Goal: Transaction & Acquisition: Purchase product/service

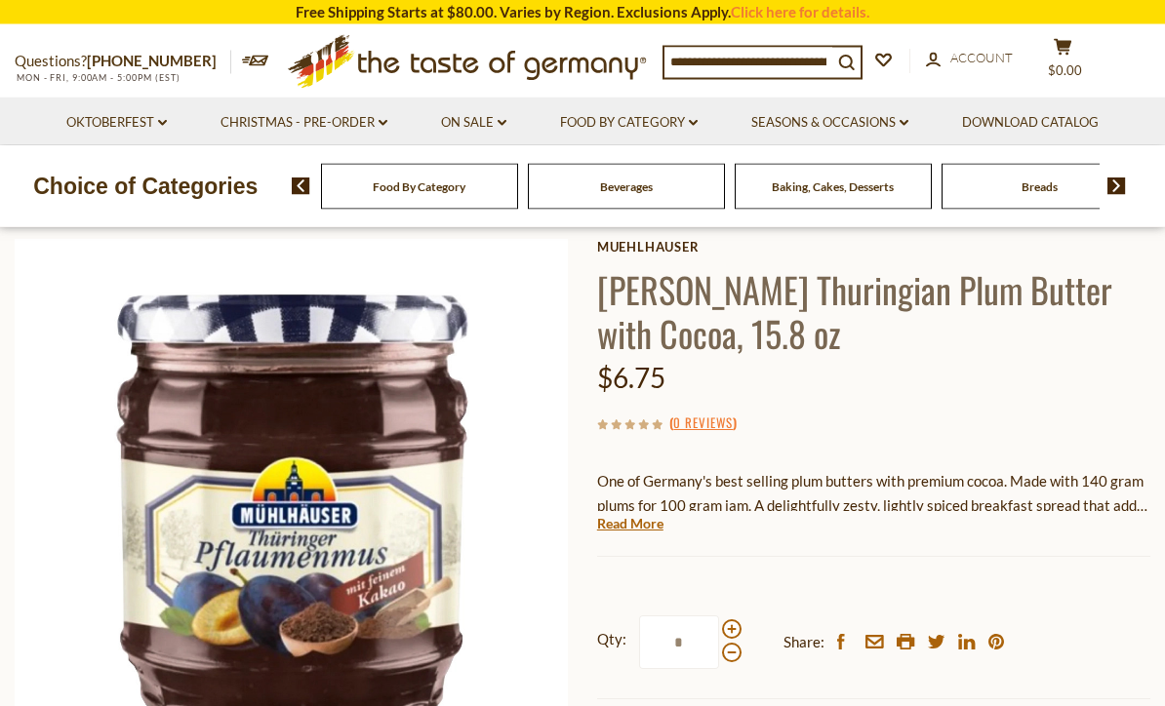
scroll to position [92, 0]
click at [649, 529] on link "Read More" at bounding box center [630, 523] width 66 height 20
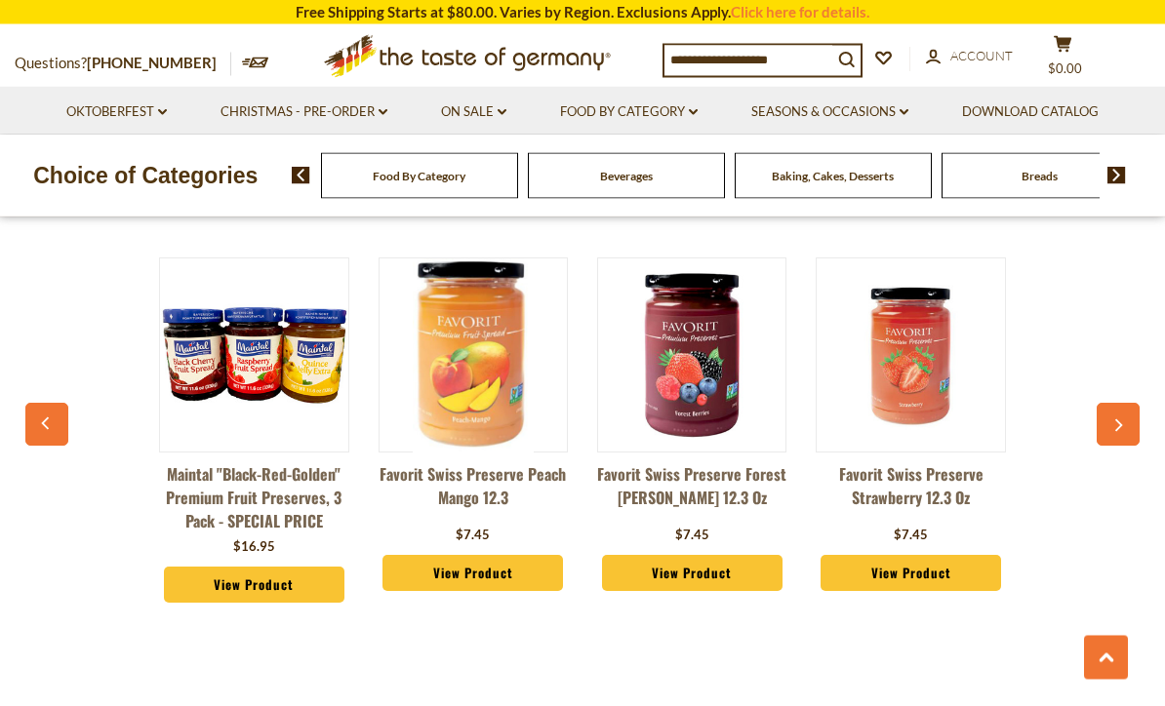
scroll to position [1418, 0]
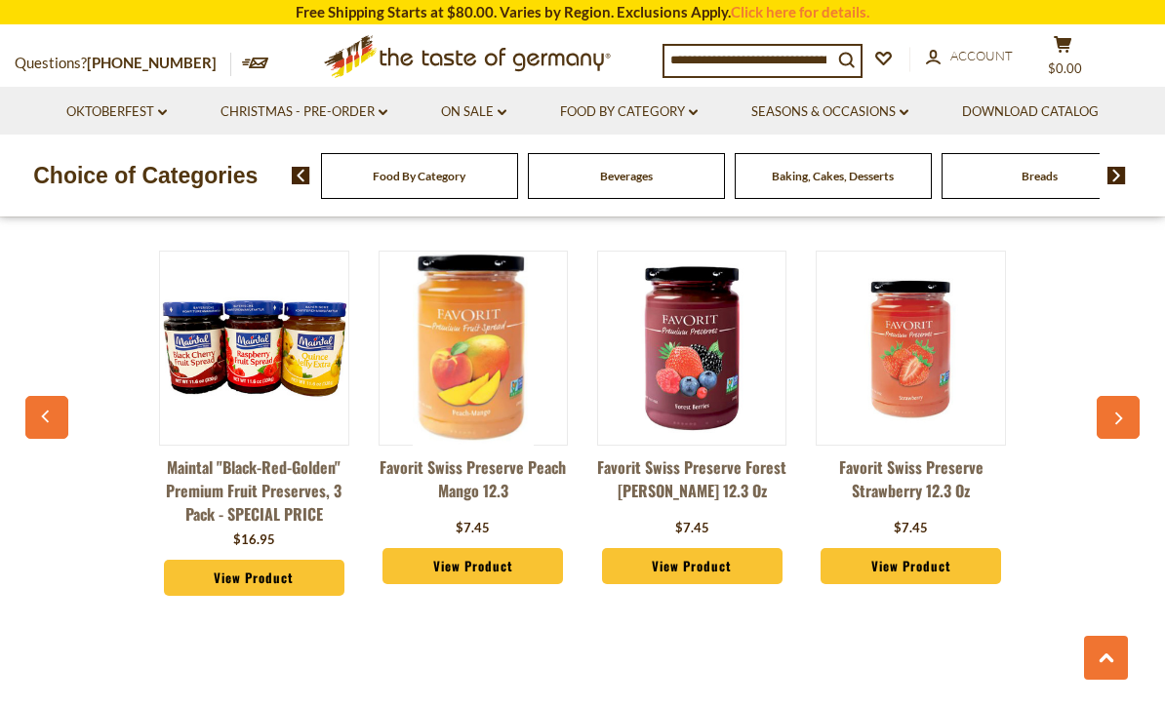
click at [1124, 414] on icon "button" at bounding box center [1118, 420] width 13 height 14
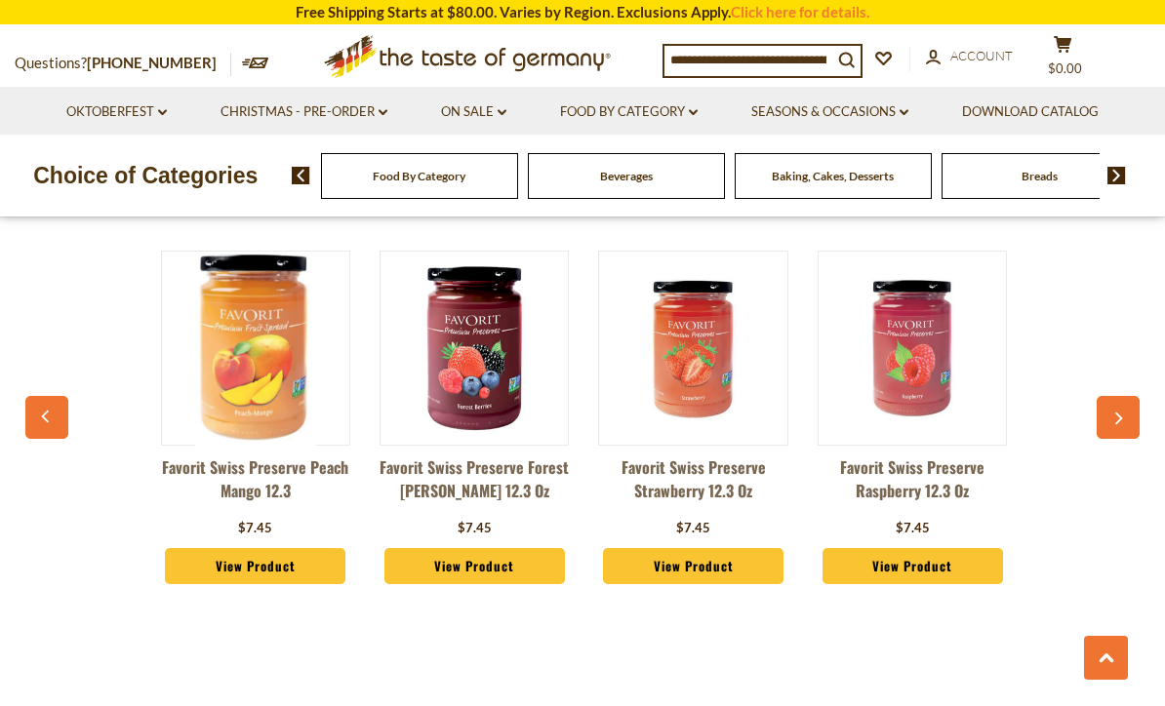
scroll to position [0, 218]
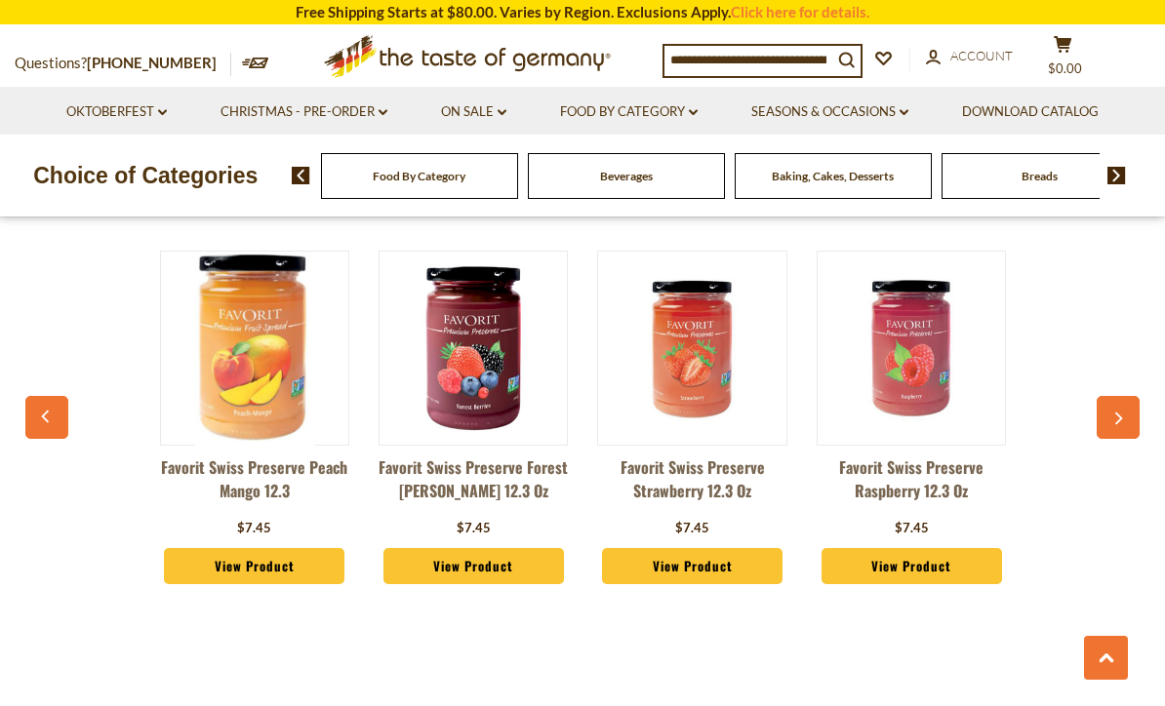
click at [1124, 417] on icon "button" at bounding box center [1118, 420] width 13 height 14
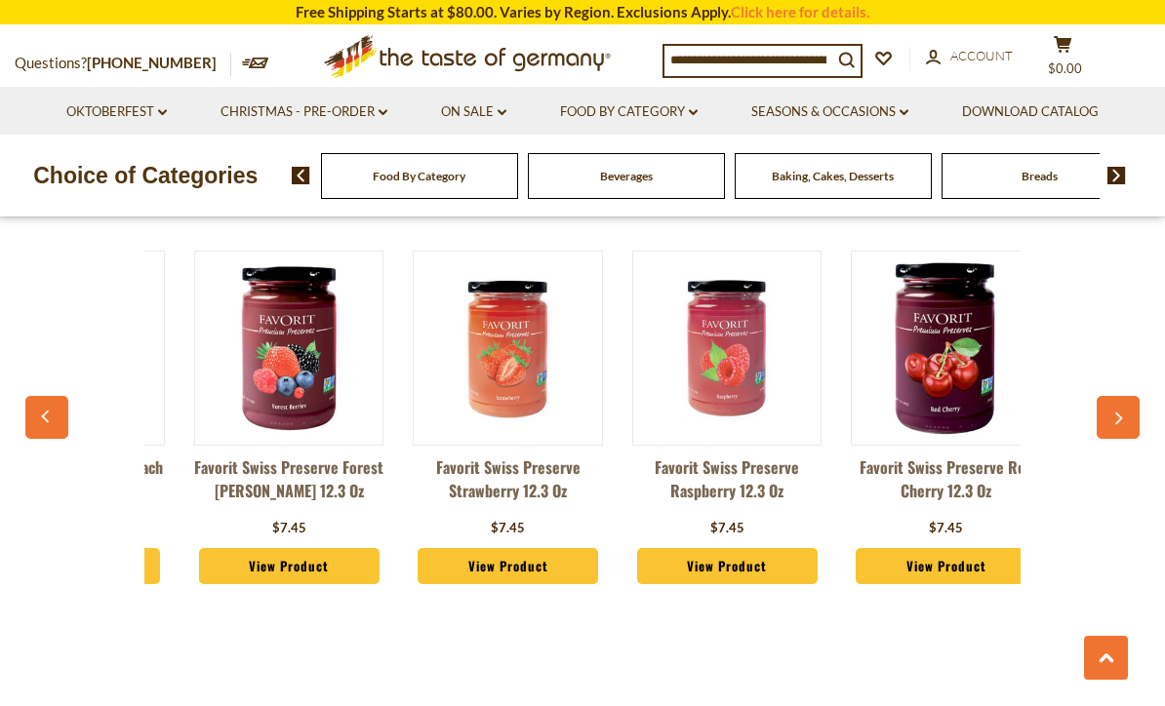
scroll to position [0, 437]
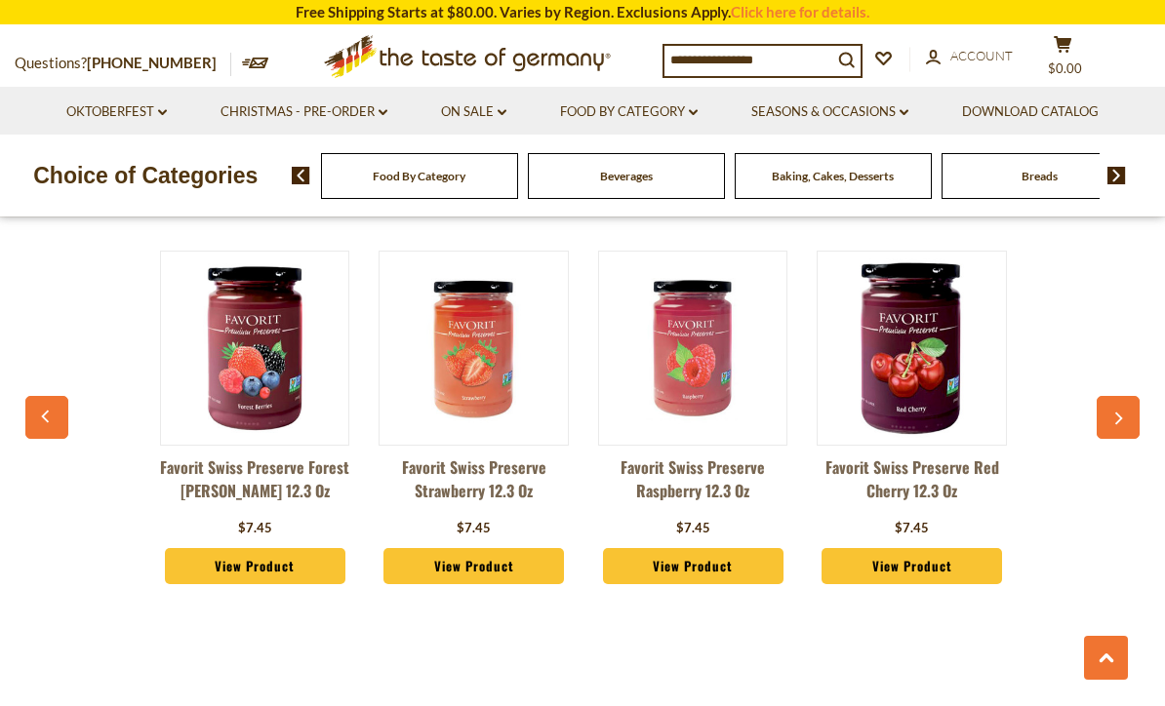
click at [1122, 416] on icon "button" at bounding box center [1118, 420] width 13 height 14
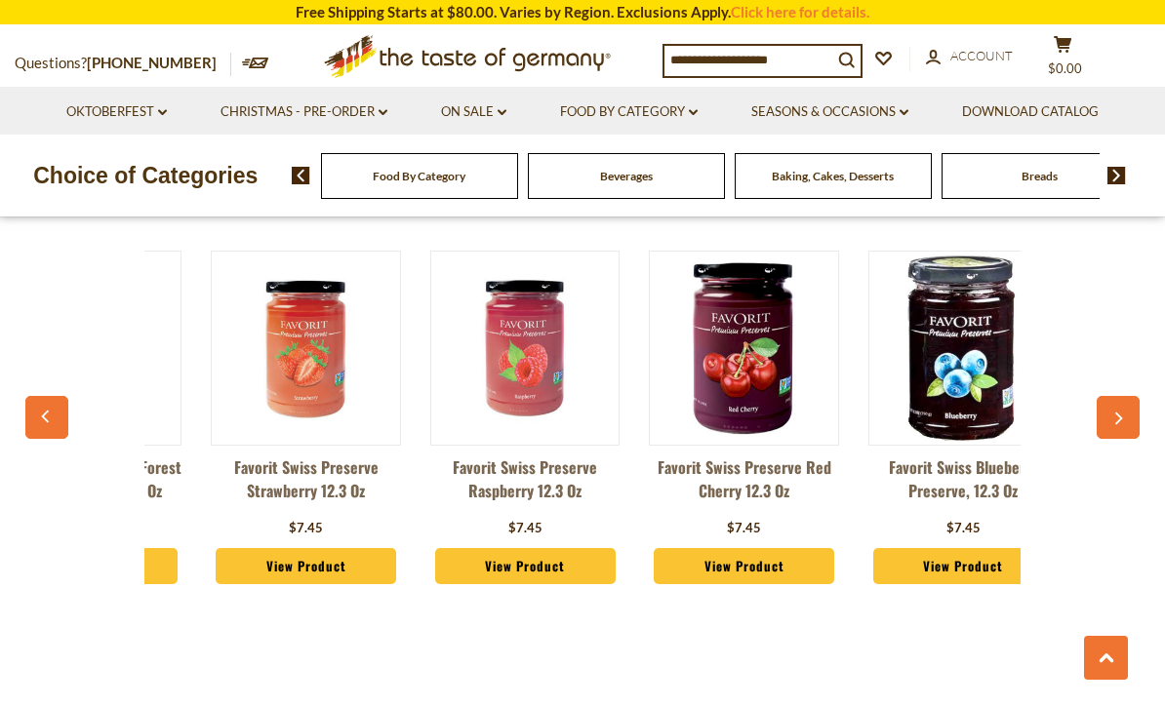
scroll to position [0, 655]
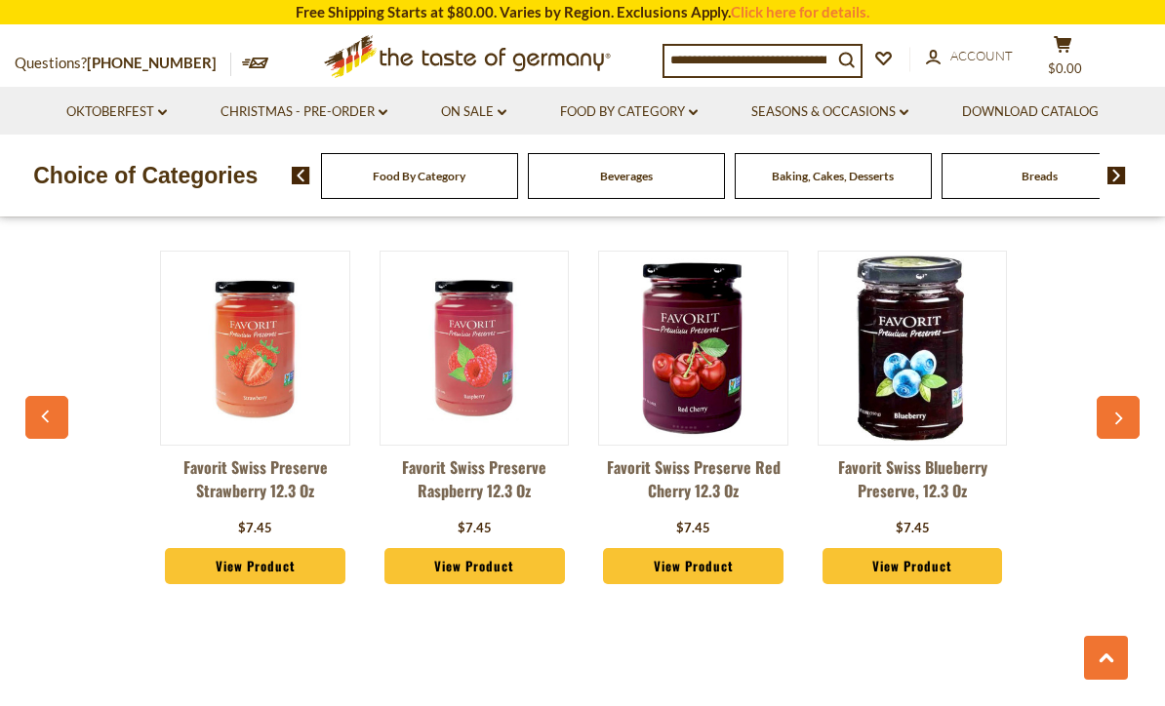
click at [1122, 418] on icon "button" at bounding box center [1120, 419] width 8 height 13
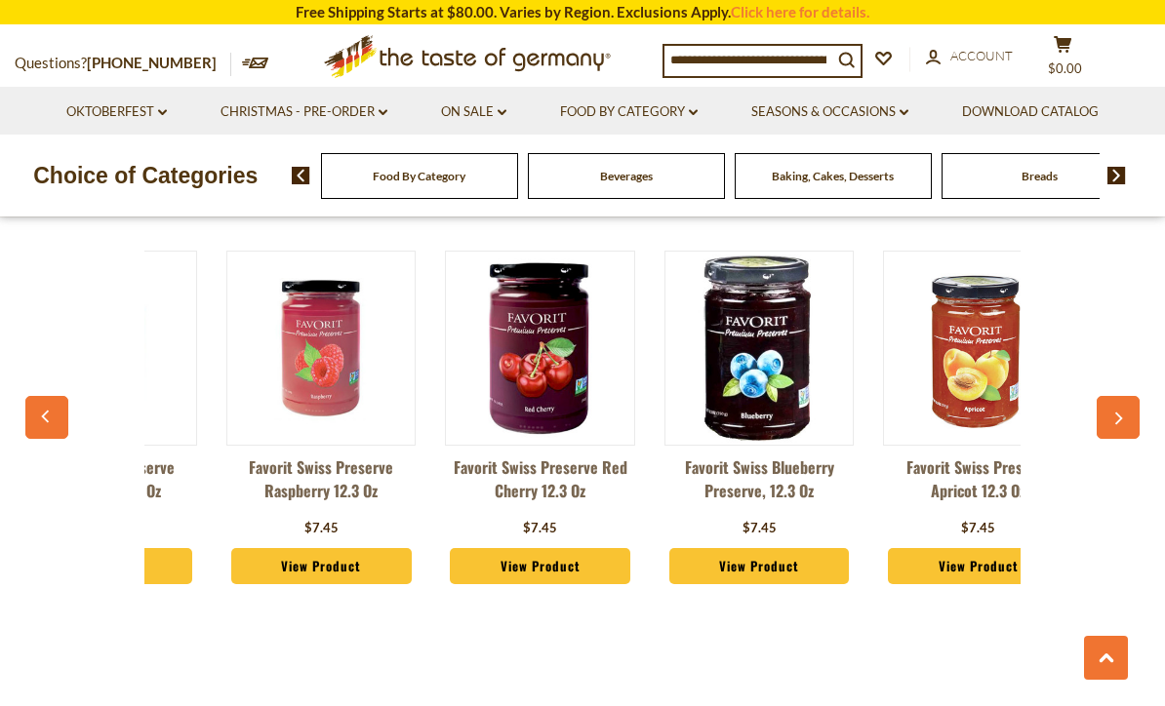
scroll to position [0, 874]
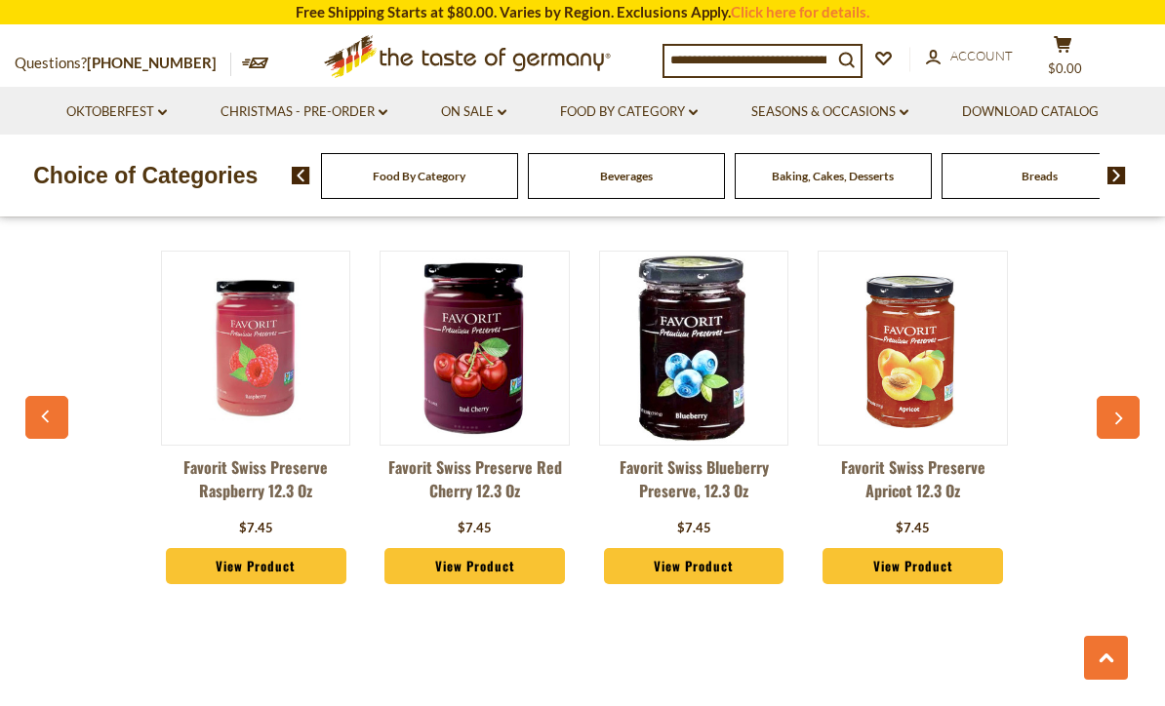
click at [1122, 416] on icon "button" at bounding box center [1118, 420] width 13 height 14
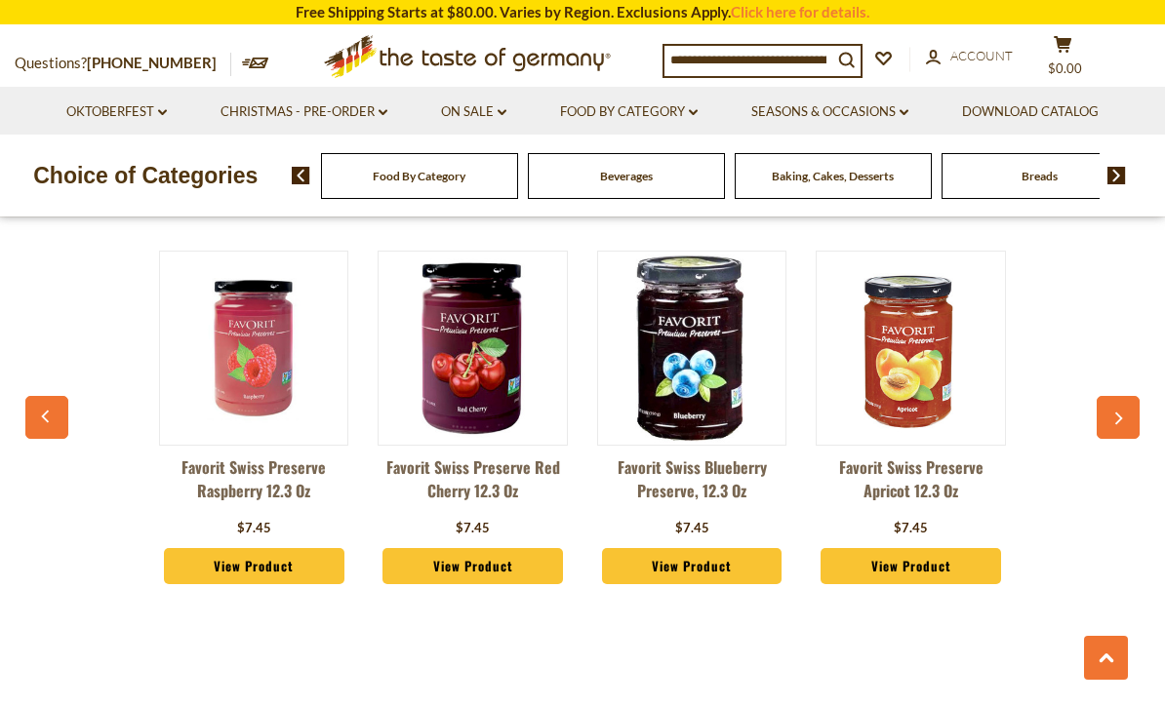
click at [1122, 422] on icon "button" at bounding box center [1118, 420] width 13 height 14
click at [45, 418] on icon "button" at bounding box center [46, 416] width 8 height 13
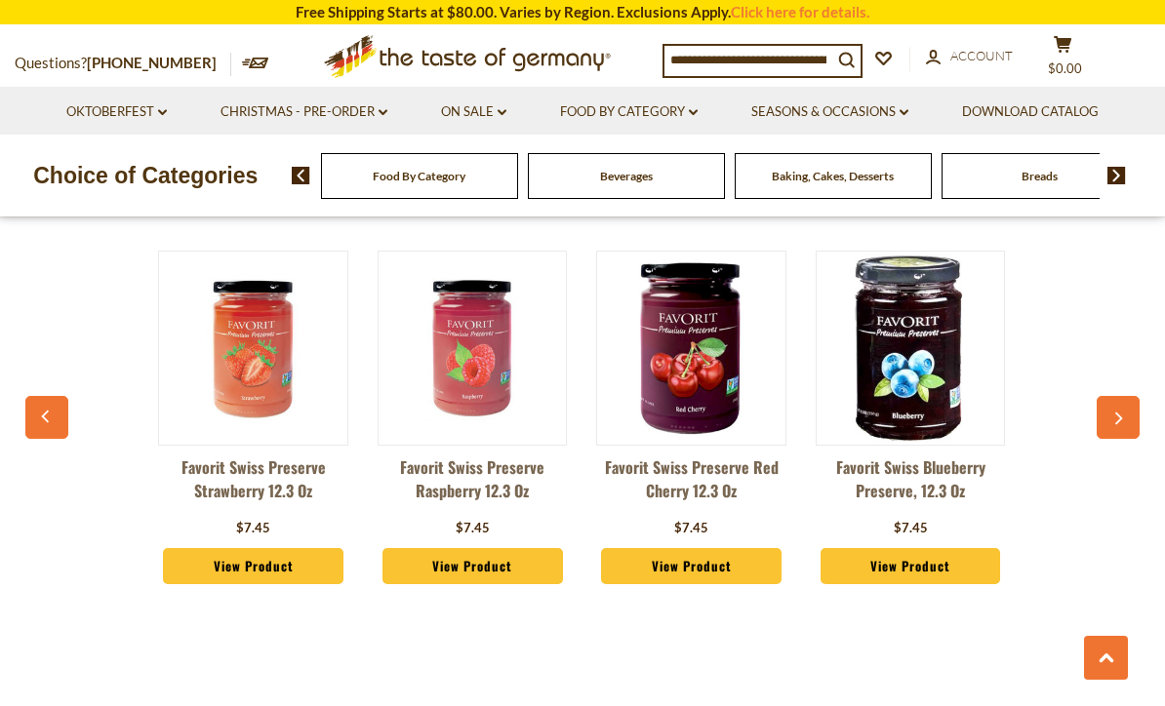
click at [46, 421] on icon "button" at bounding box center [46, 417] width 13 height 14
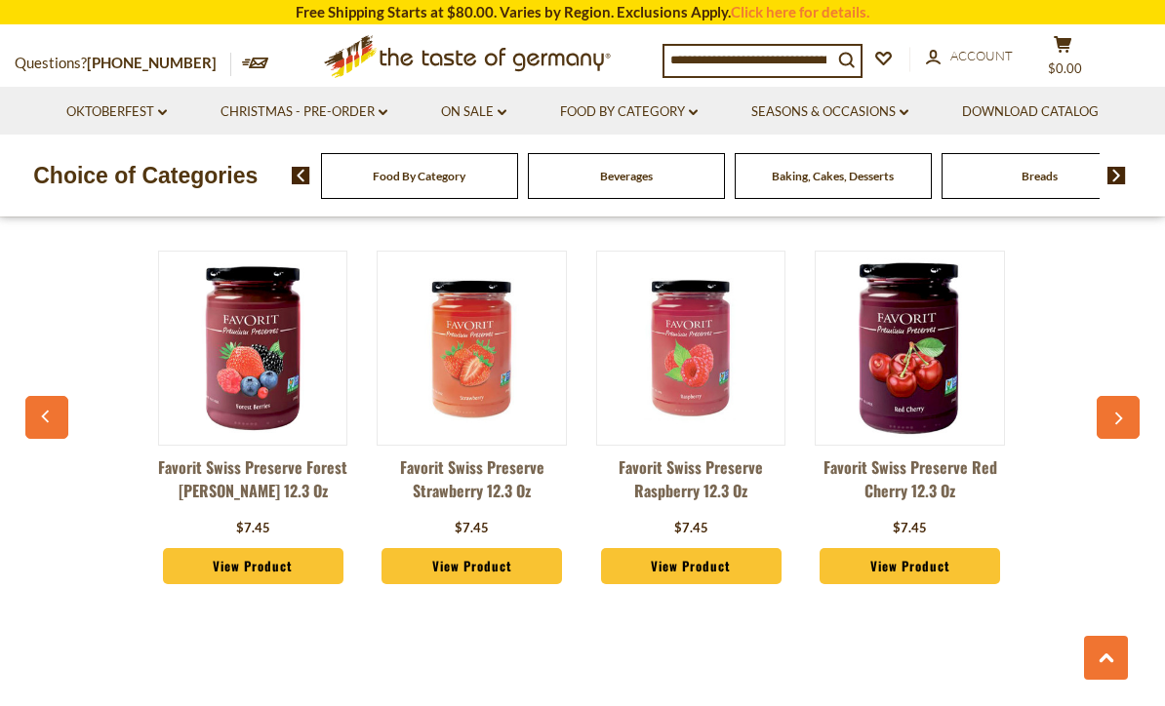
click at [44, 421] on icon "button" at bounding box center [46, 417] width 13 height 14
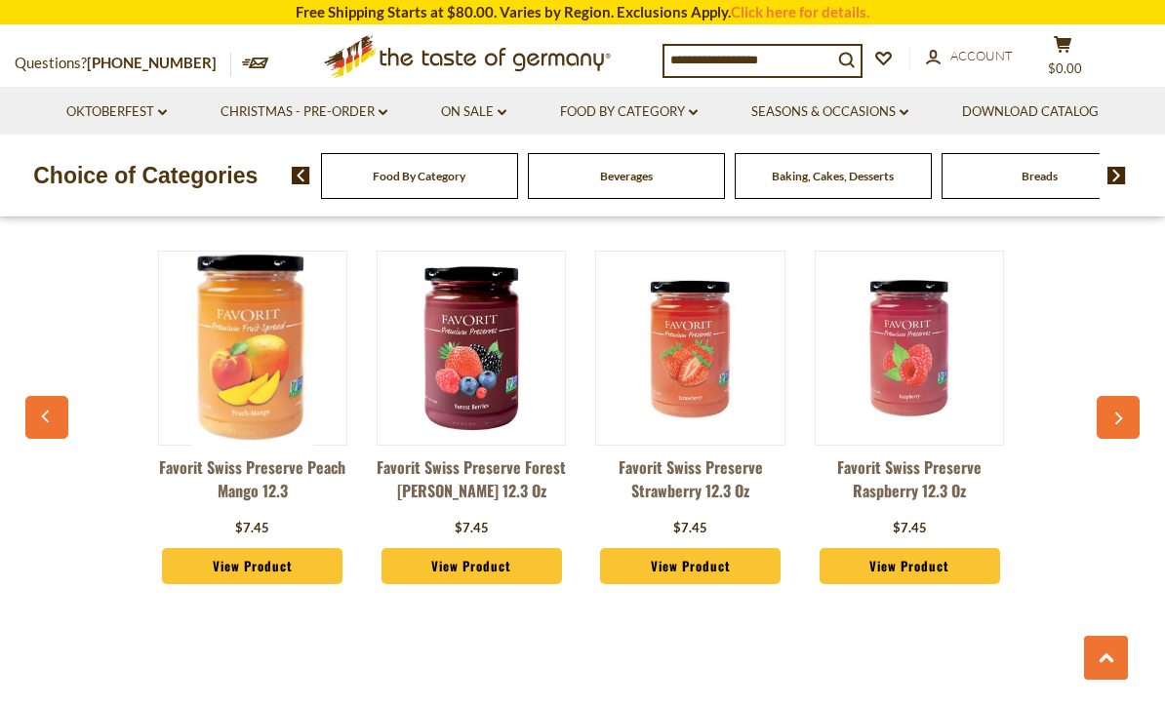
click at [41, 427] on button "button" at bounding box center [46, 417] width 43 height 43
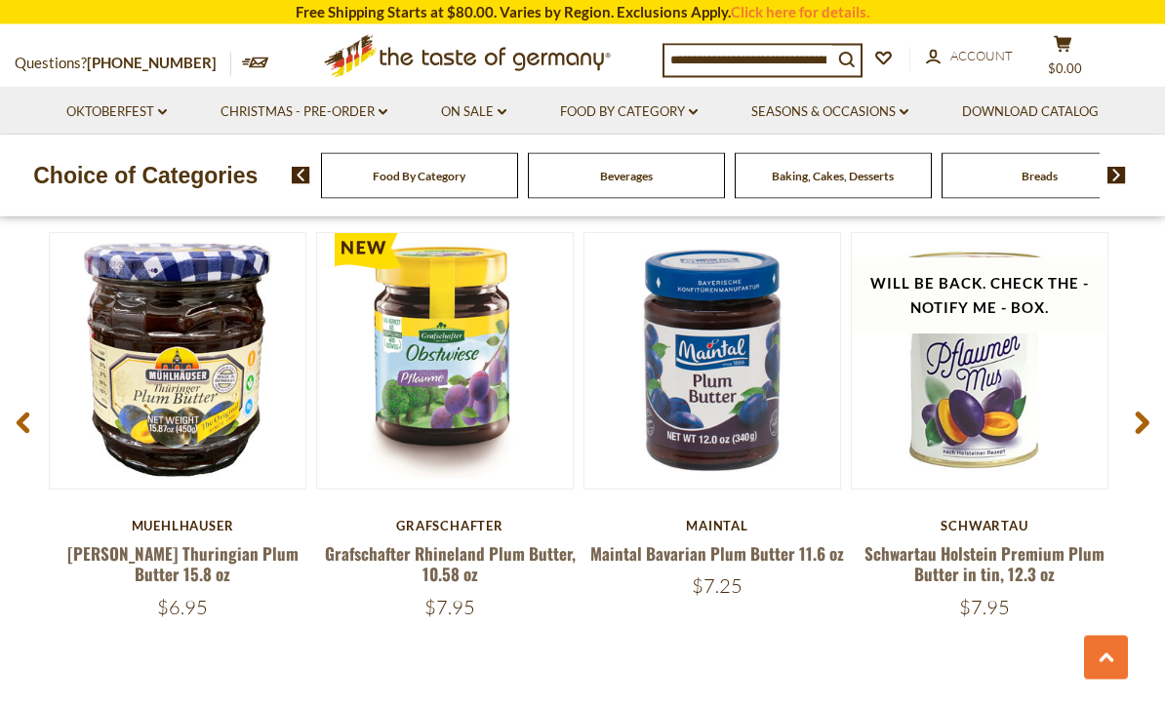
scroll to position [2484, 0]
click at [1145, 413] on icon at bounding box center [1141, 423] width 15 height 23
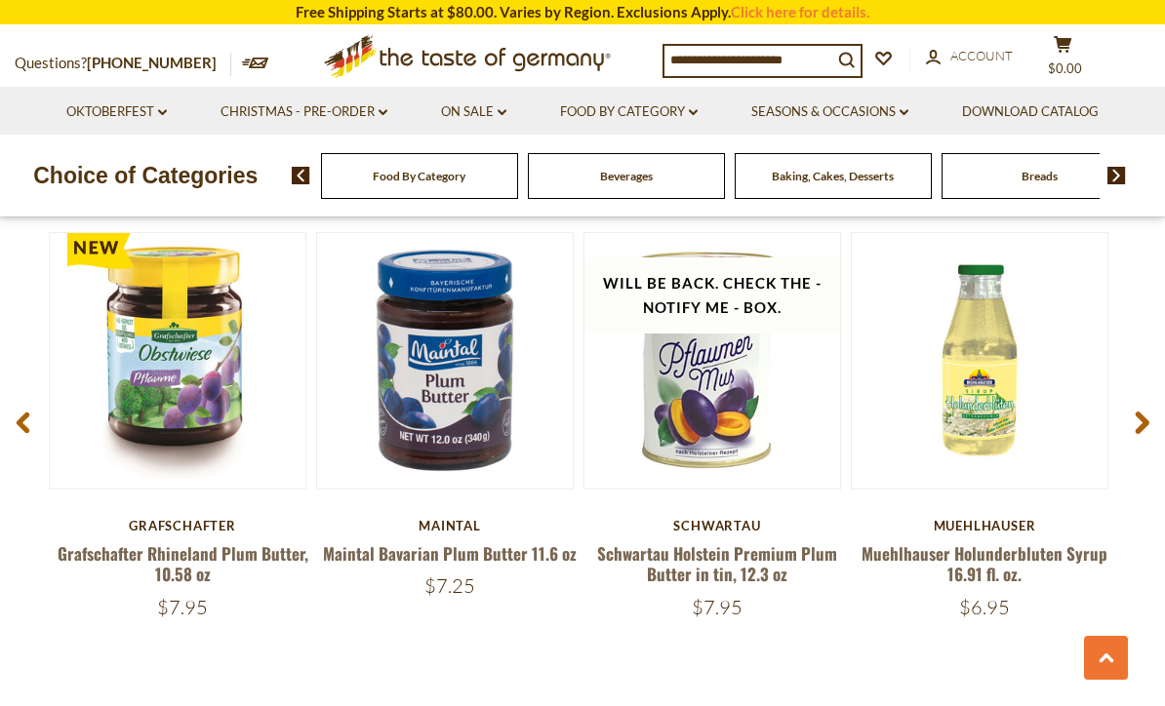
click at [1145, 424] on icon at bounding box center [1141, 423] width 15 height 23
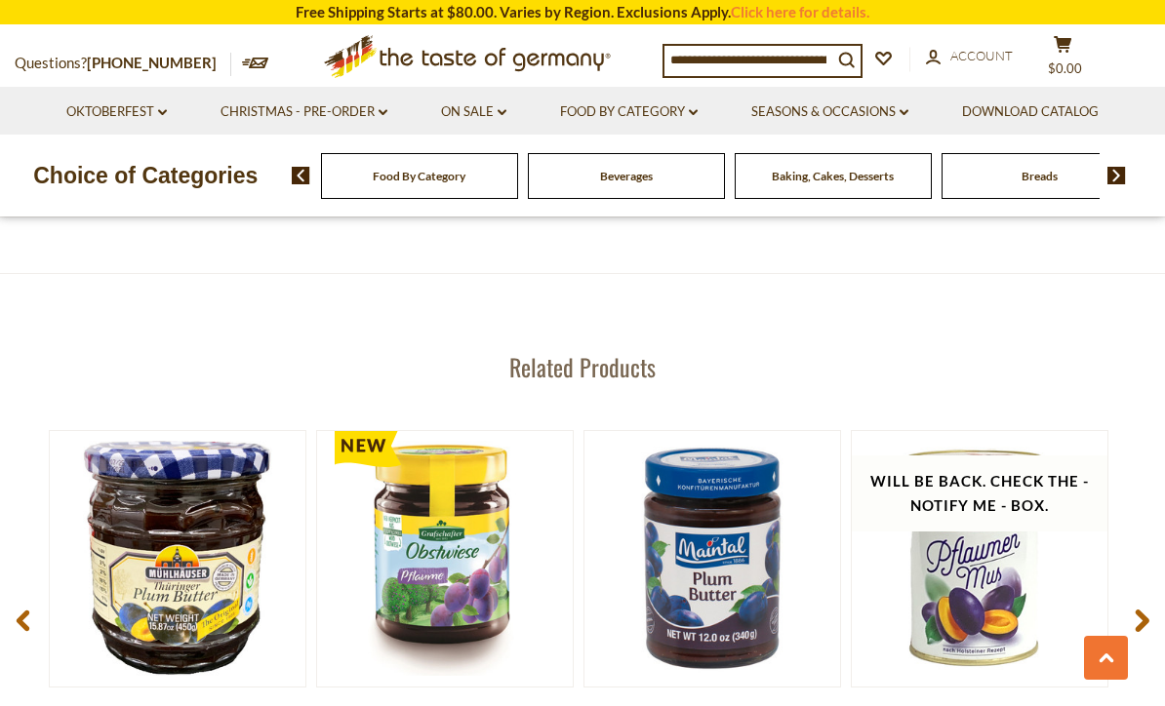
scroll to position [0, 0]
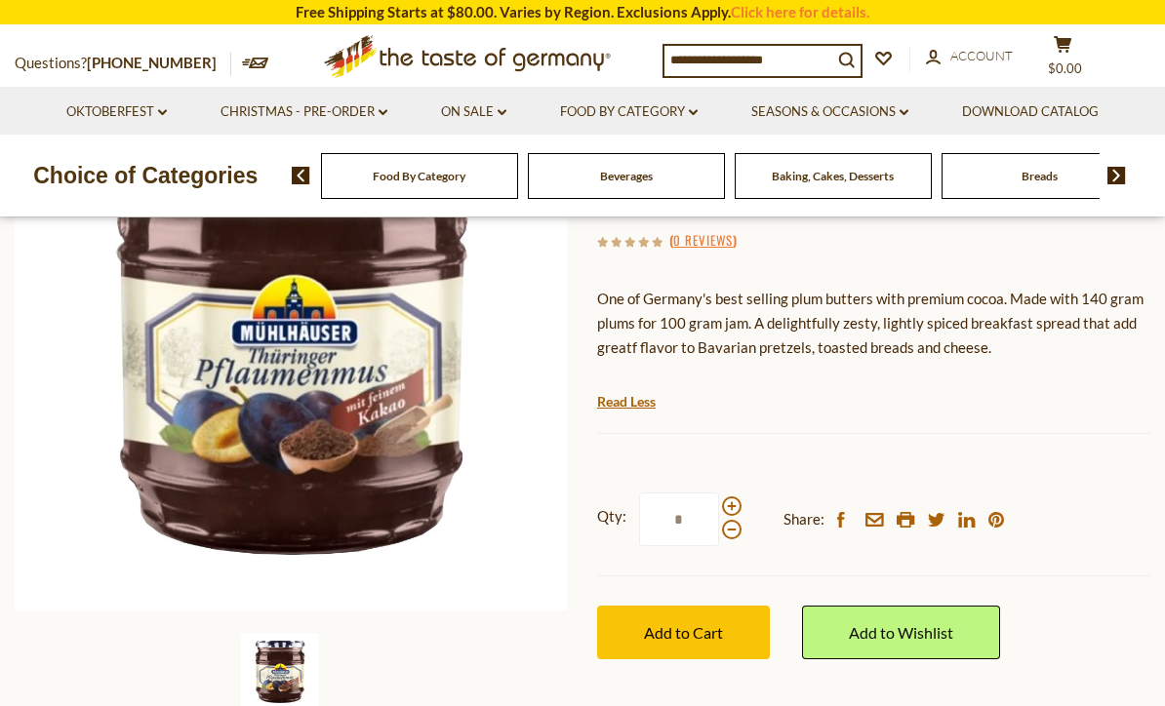
click at [735, 497] on span at bounding box center [732, 506] width 20 height 20
click at [719, 497] on input "*" at bounding box center [679, 520] width 80 height 54
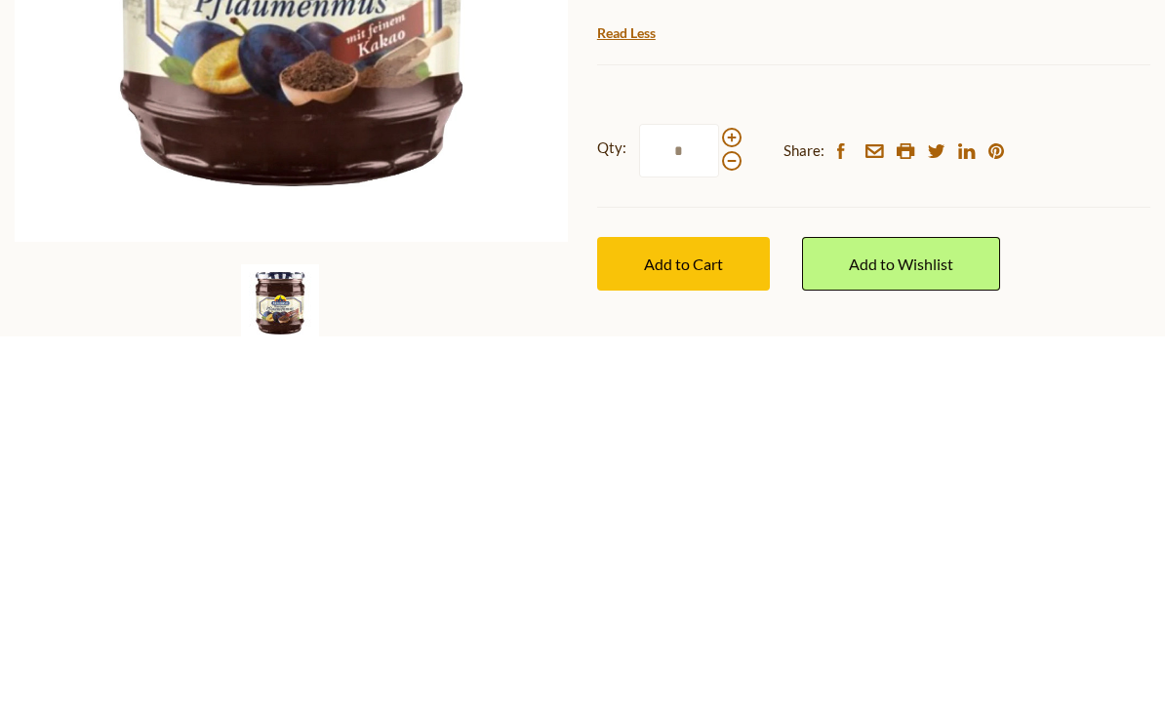
click at [730, 521] on span at bounding box center [732, 531] width 20 height 20
click at [719, 494] on input "*" at bounding box center [679, 521] width 80 height 54
click at [729, 497] on span at bounding box center [732, 507] width 20 height 20
click at [719, 494] on input "*" at bounding box center [679, 521] width 80 height 54
type input "*"
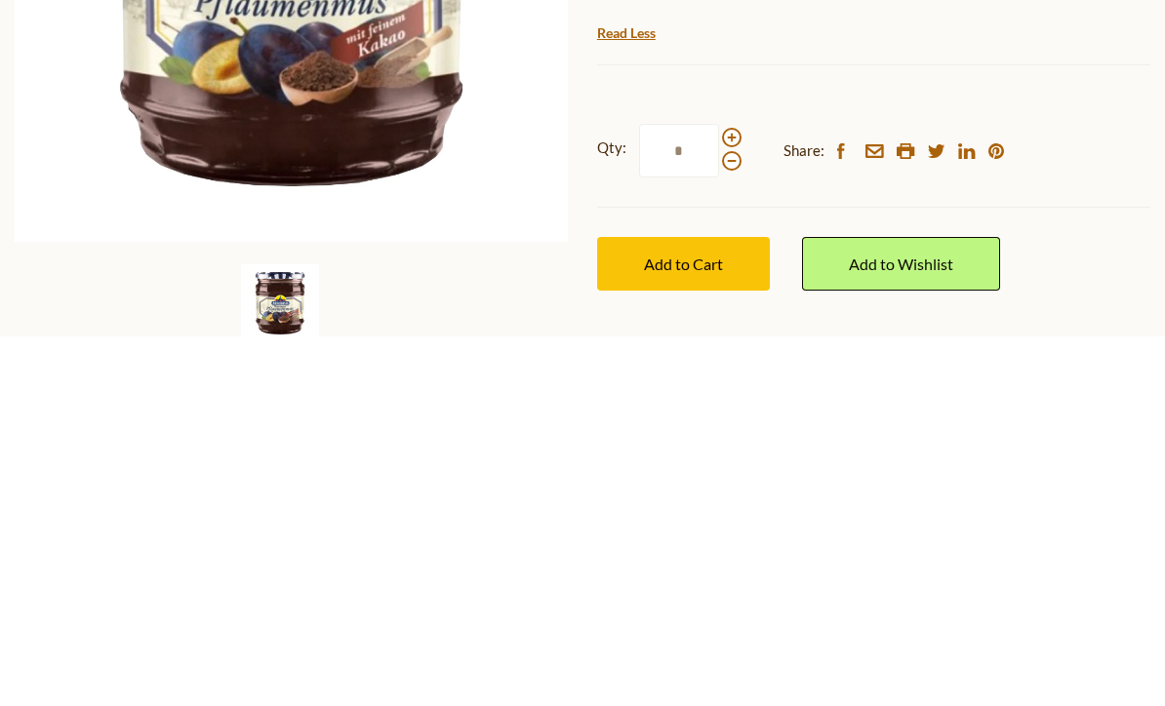
click at [706, 624] on span "Add to Cart" at bounding box center [683, 633] width 79 height 19
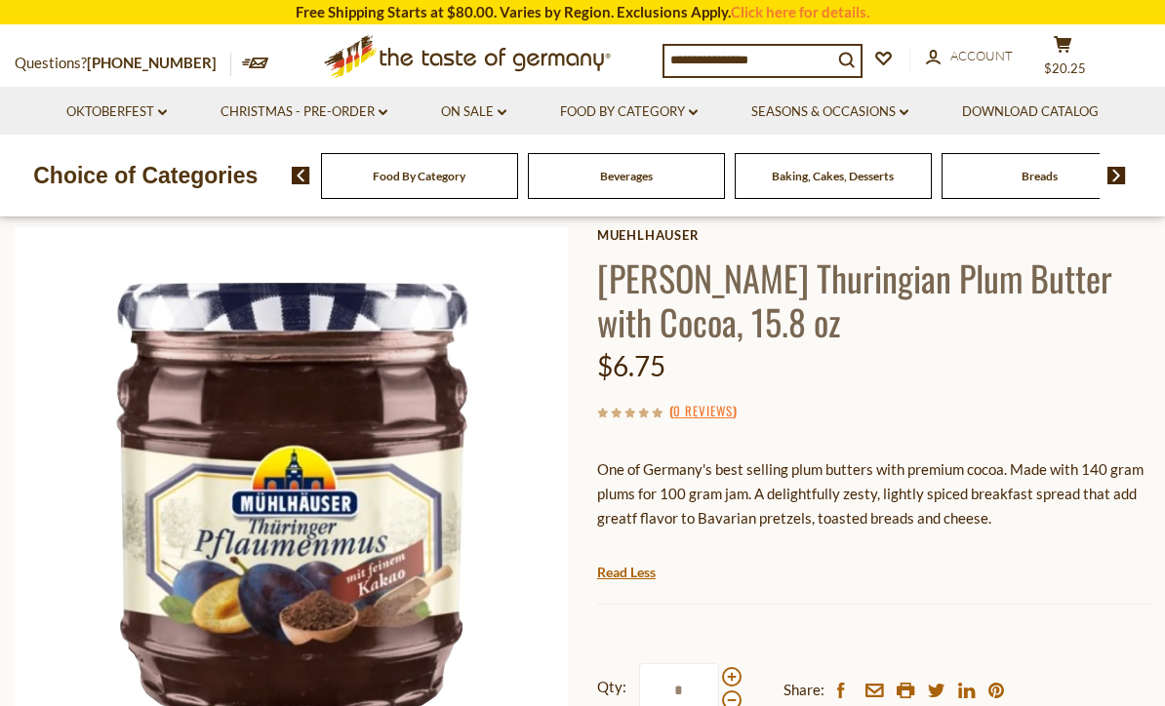
scroll to position [0, 0]
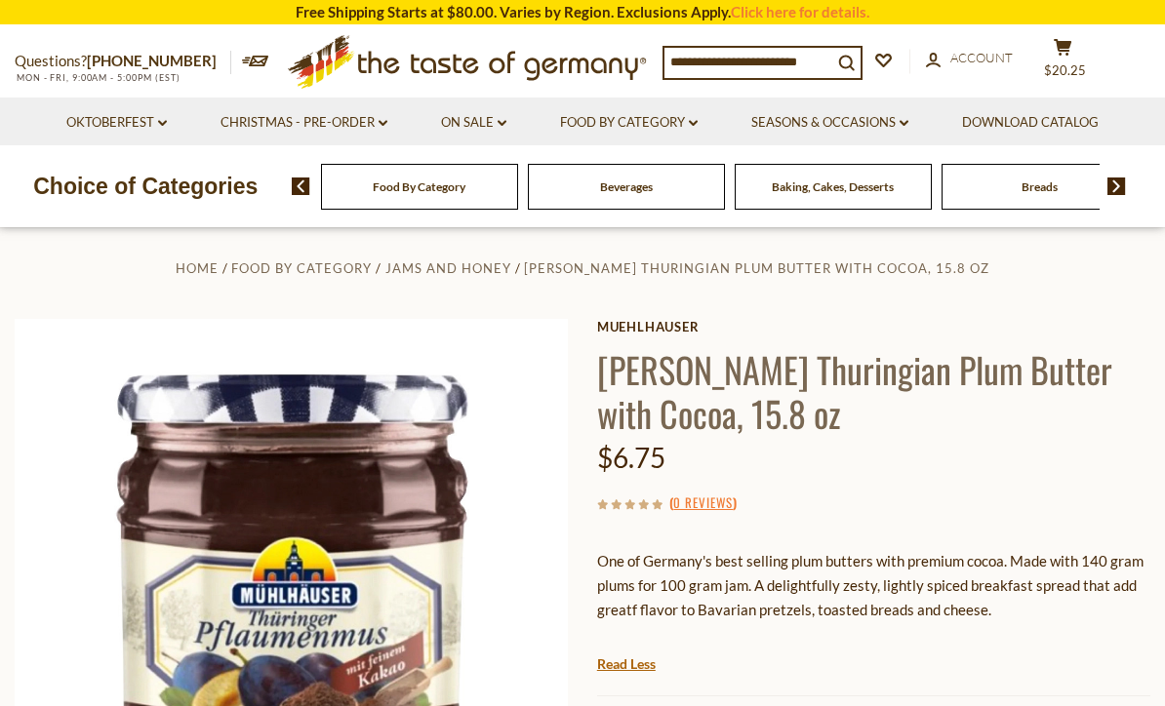
click at [123, 128] on link "Oktoberfest dropdown_arrow" at bounding box center [116, 122] width 100 height 21
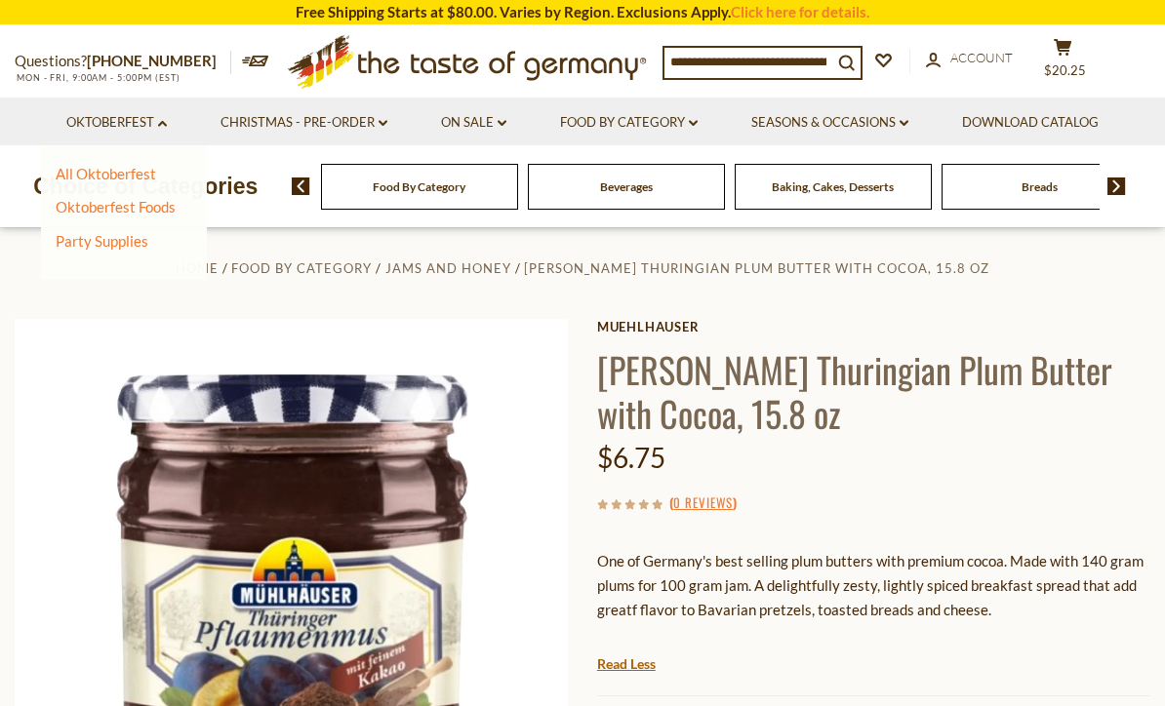
click at [96, 179] on link "All Oktoberfest" at bounding box center [106, 174] width 100 height 18
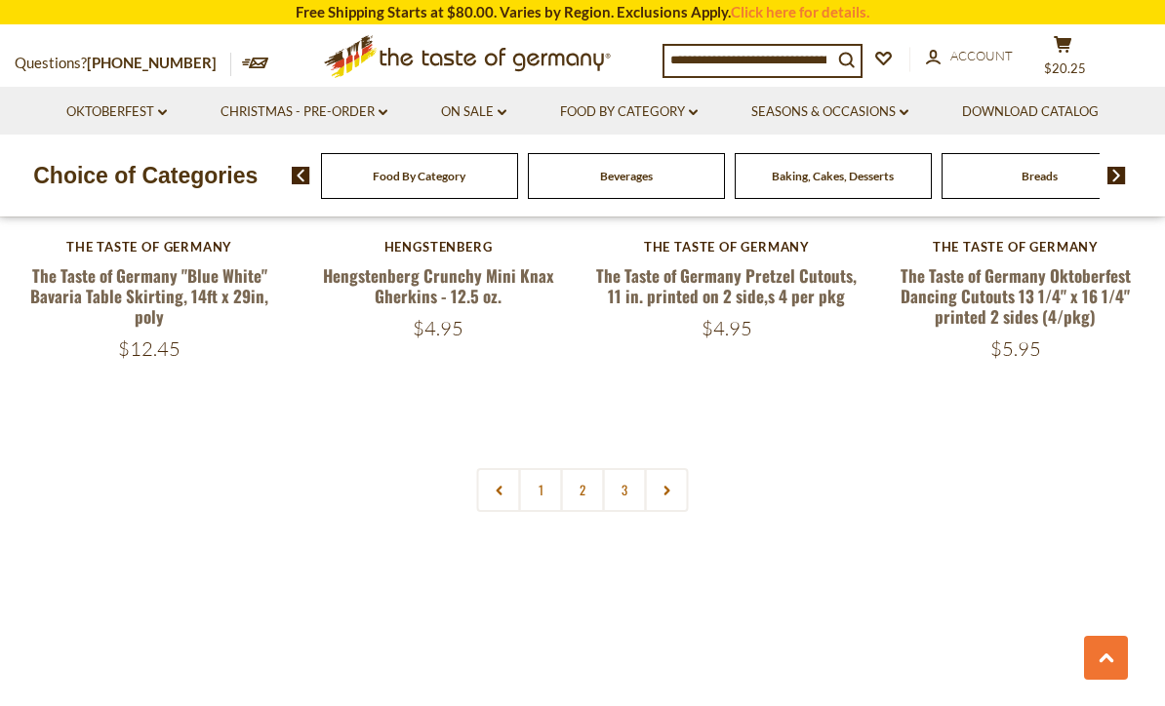
scroll to position [4583, 0]
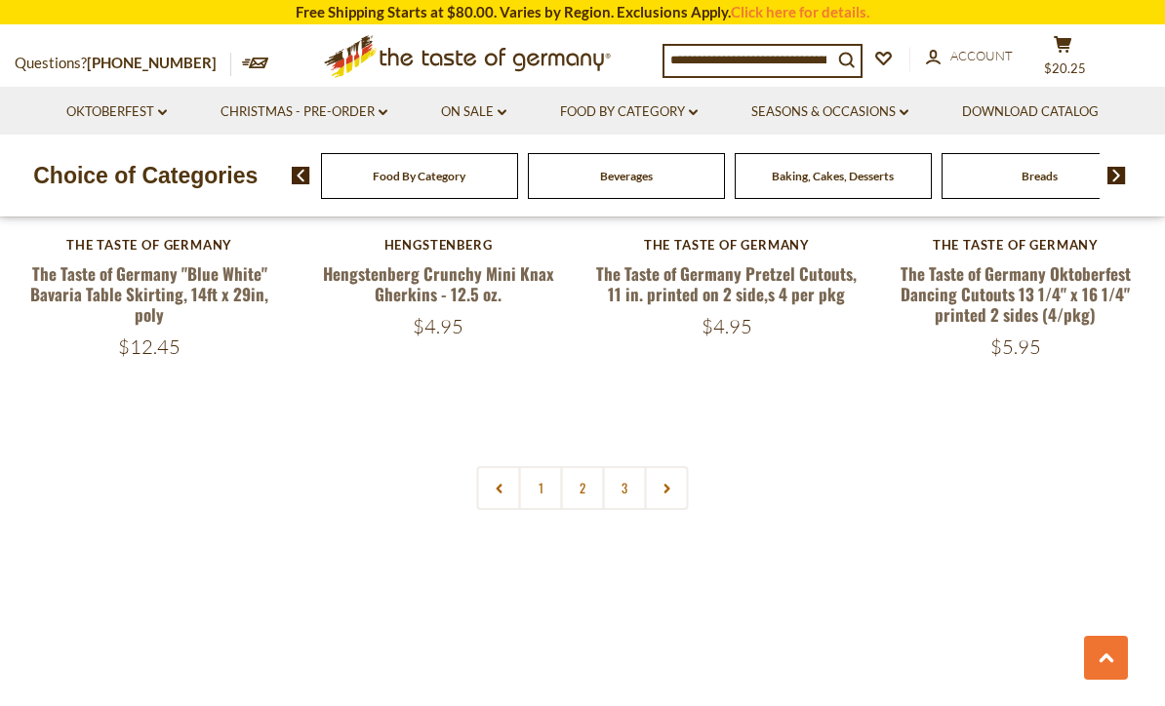
click at [584, 474] on link "2" at bounding box center [583, 488] width 44 height 44
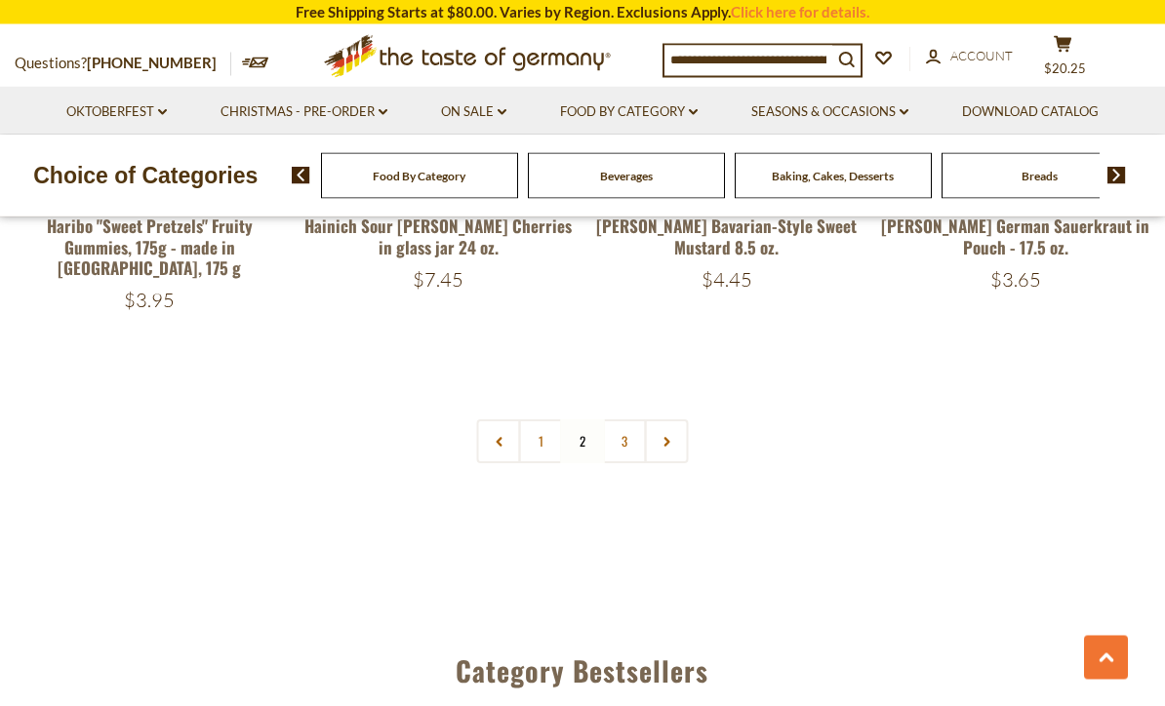
scroll to position [4576, 0]
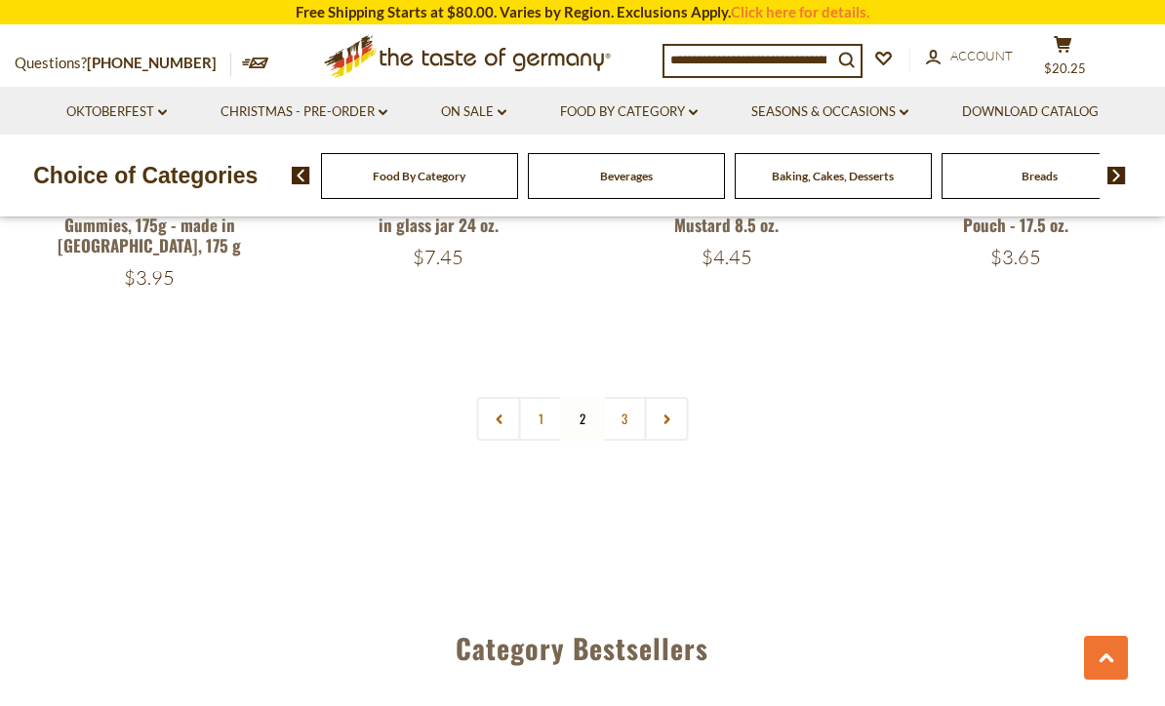
click at [638, 407] on link "3" at bounding box center [625, 419] width 44 height 44
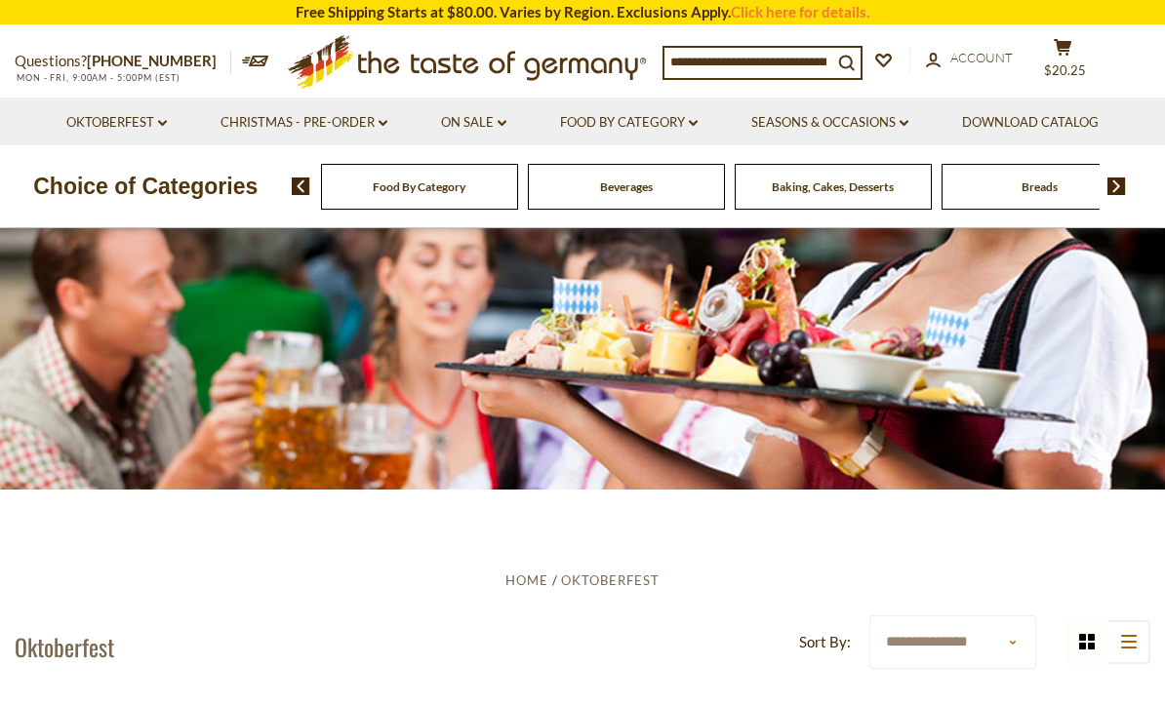
scroll to position [0, 0]
